Goal: Task Accomplishment & Management: Use online tool/utility

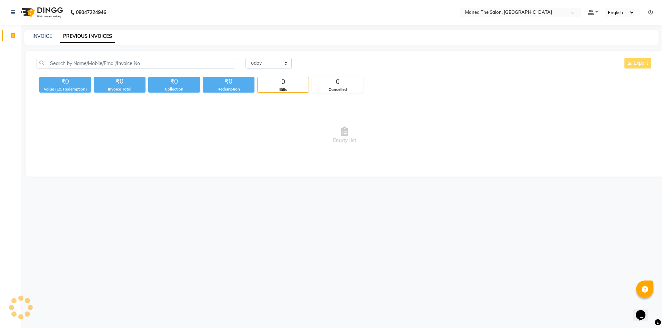
select select "6397"
select select "service"
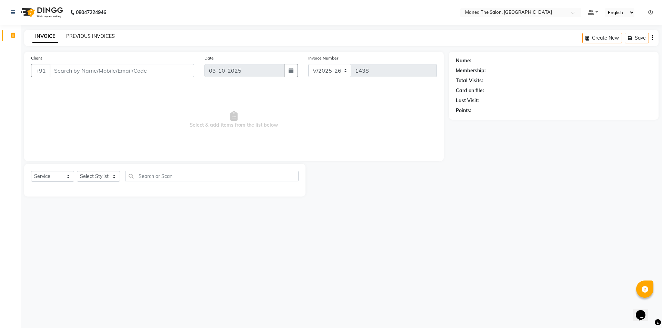
click at [95, 38] on link "PREVIOUS INVOICES" at bounding box center [90, 36] width 49 height 6
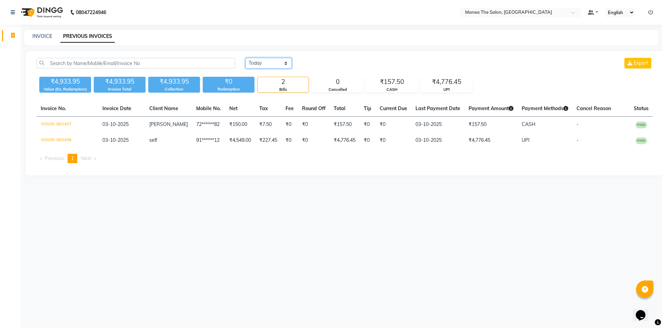
click at [272, 67] on select "Today Yesterday Custom Range" at bounding box center [268, 63] width 46 height 11
select select "yesterday"
click at [245, 58] on select "Today Yesterday Custom Range" at bounding box center [268, 63] width 46 height 11
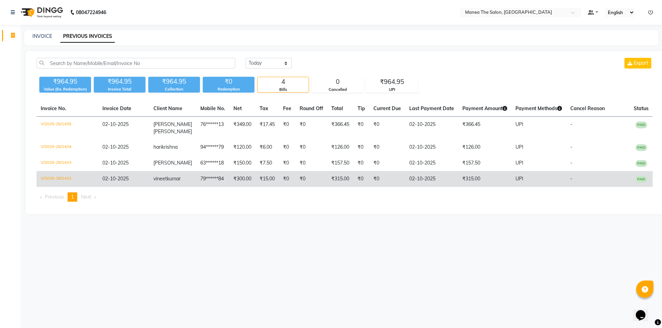
click at [258, 172] on td "₹15.00" at bounding box center [266, 179] width 23 height 16
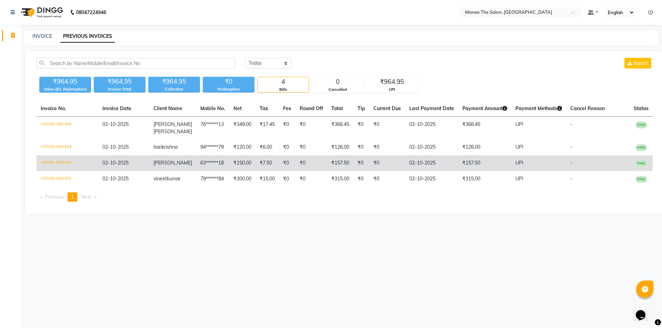
click at [219, 155] on td "63******18" at bounding box center [212, 163] width 33 height 16
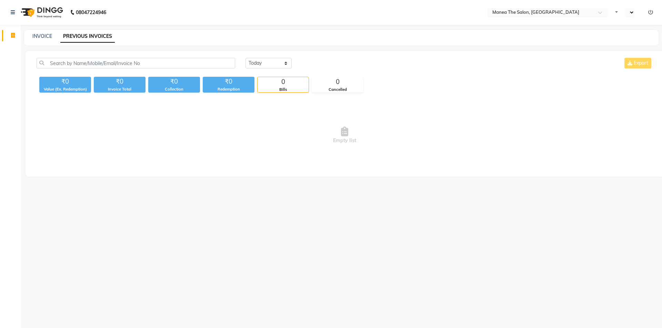
select select "en"
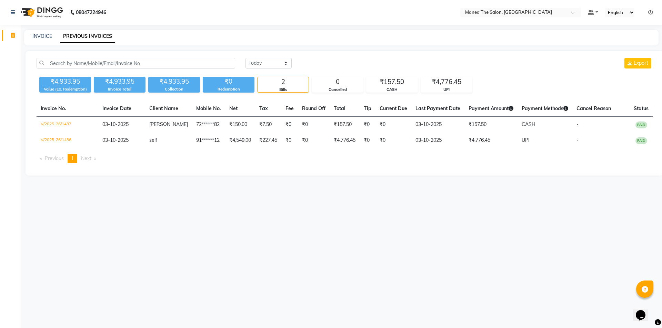
click at [41, 33] on div "INVOICE" at bounding box center [42, 36] width 20 height 7
click at [44, 39] on div "INVOICE" at bounding box center [42, 36] width 20 height 7
click at [45, 37] on link "INVOICE" at bounding box center [42, 36] width 20 height 6
select select "6397"
select select "service"
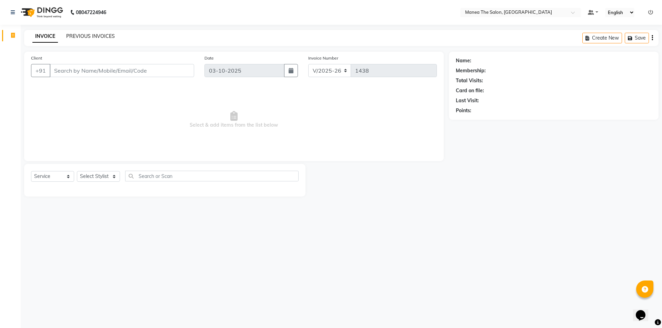
click at [95, 36] on link "PREVIOUS INVOICES" at bounding box center [90, 36] width 49 height 6
